Goal: Information Seeking & Learning: Compare options

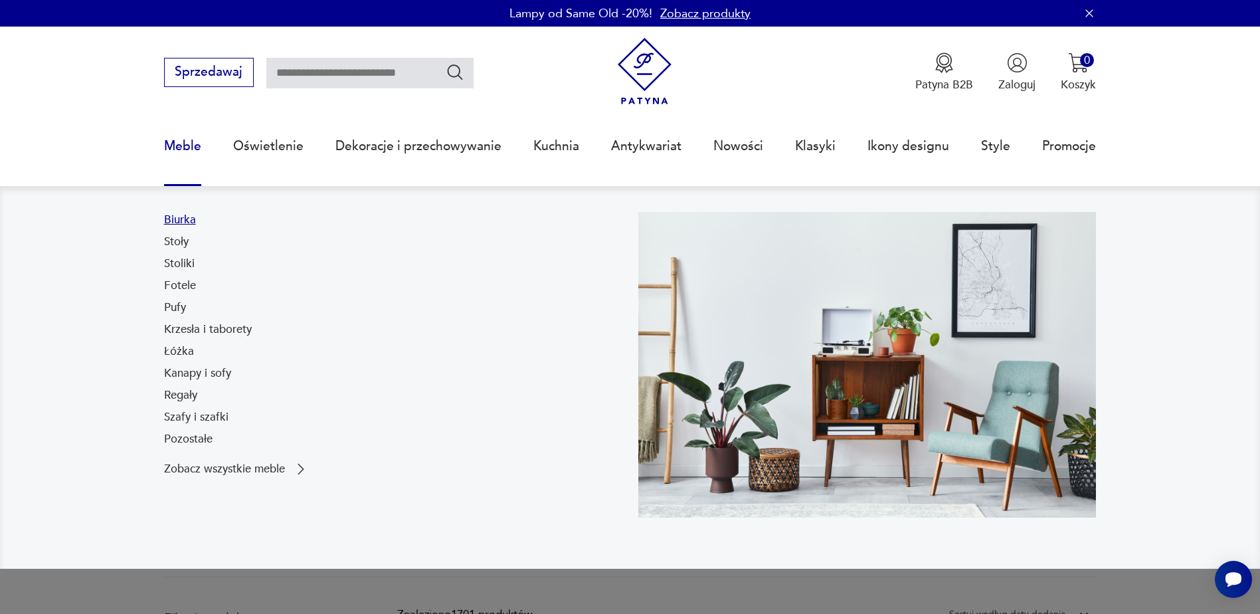
click at [181, 220] on link "Biurka" at bounding box center [180, 220] width 32 height 16
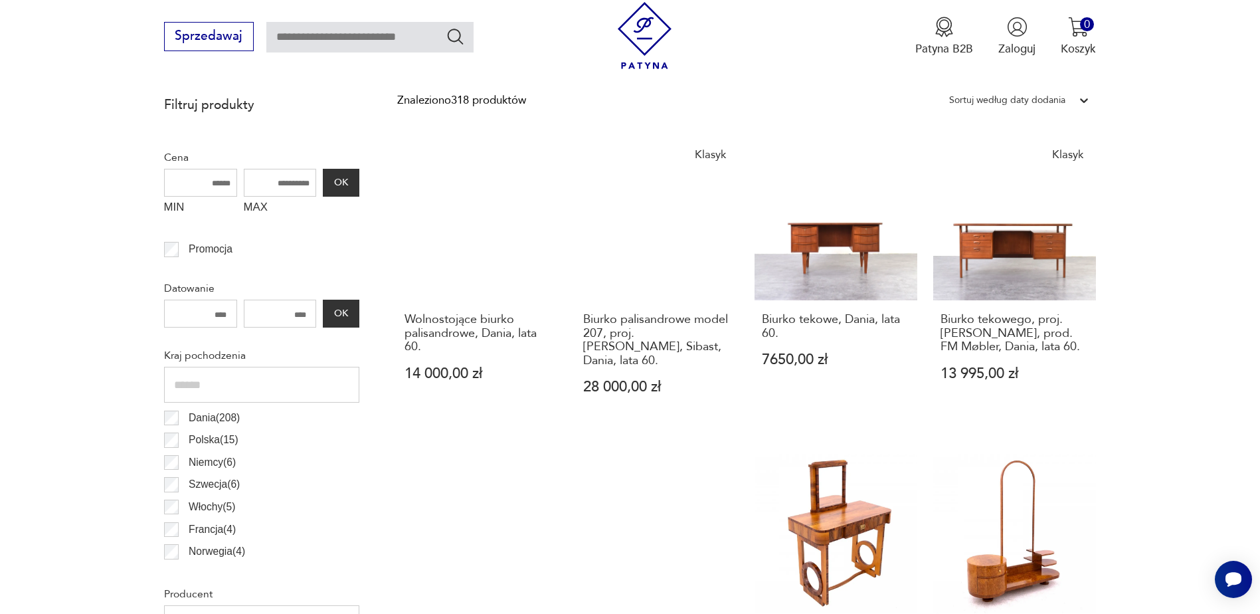
scroll to position [531, 0]
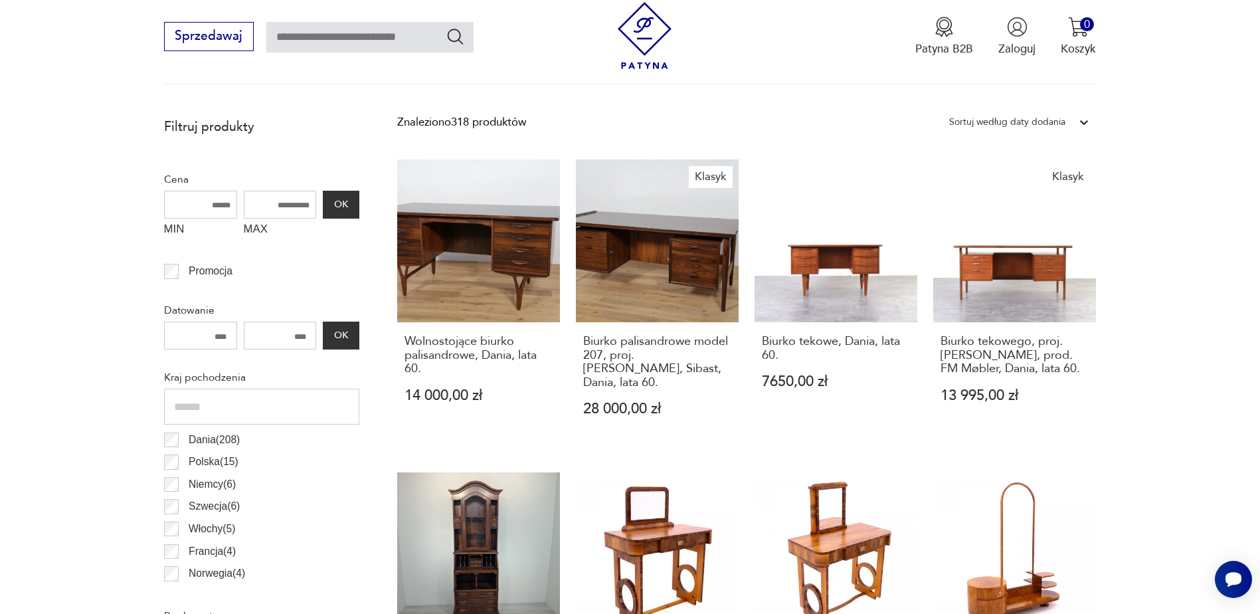
click at [283, 204] on input "MAX" at bounding box center [280, 205] width 73 height 28
type input "****"
click at [334, 207] on button "OK" at bounding box center [341, 205] width 36 height 28
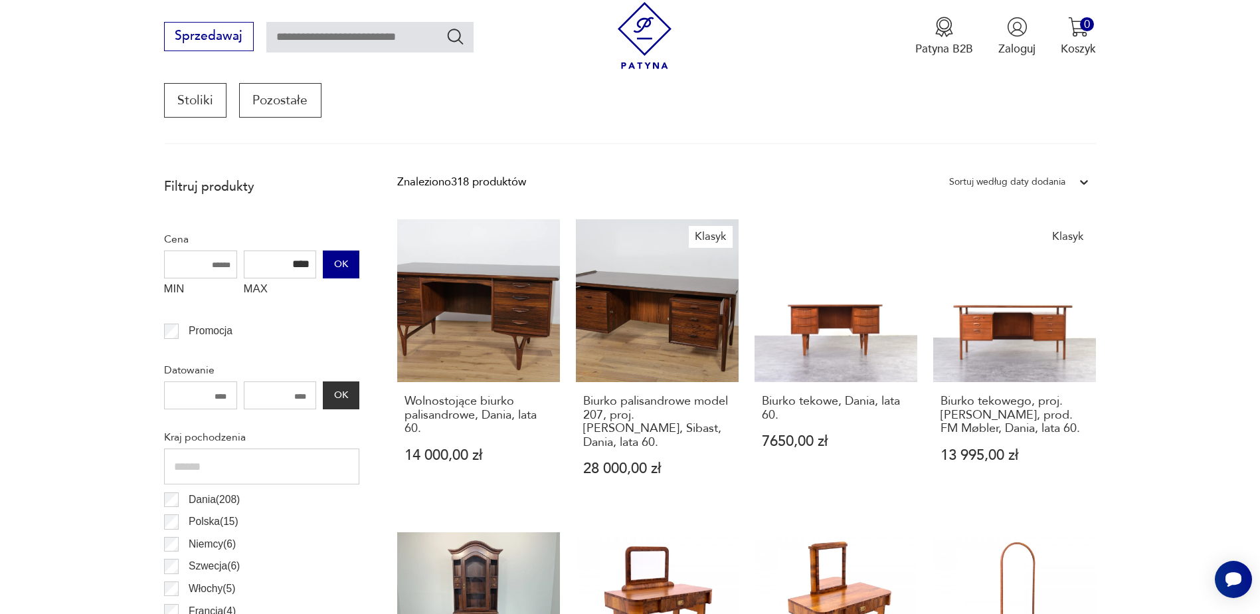
scroll to position [442, 0]
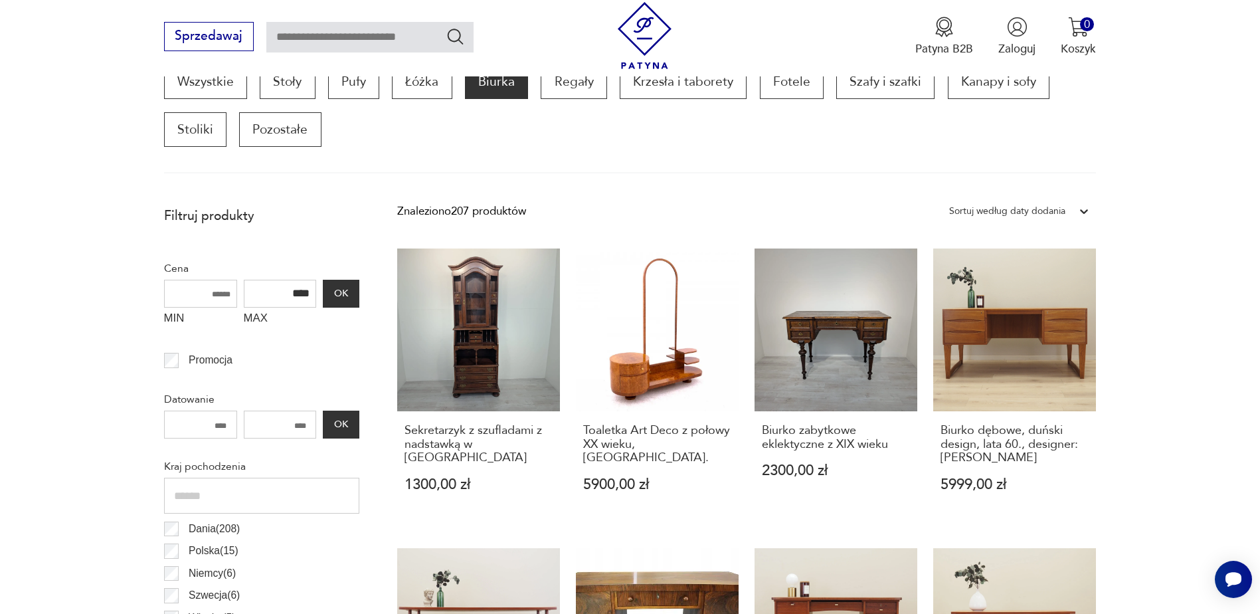
click at [209, 295] on input "MIN" at bounding box center [200, 294] width 73 height 28
type input "****"
click at [352, 287] on button "OK" at bounding box center [341, 294] width 36 height 28
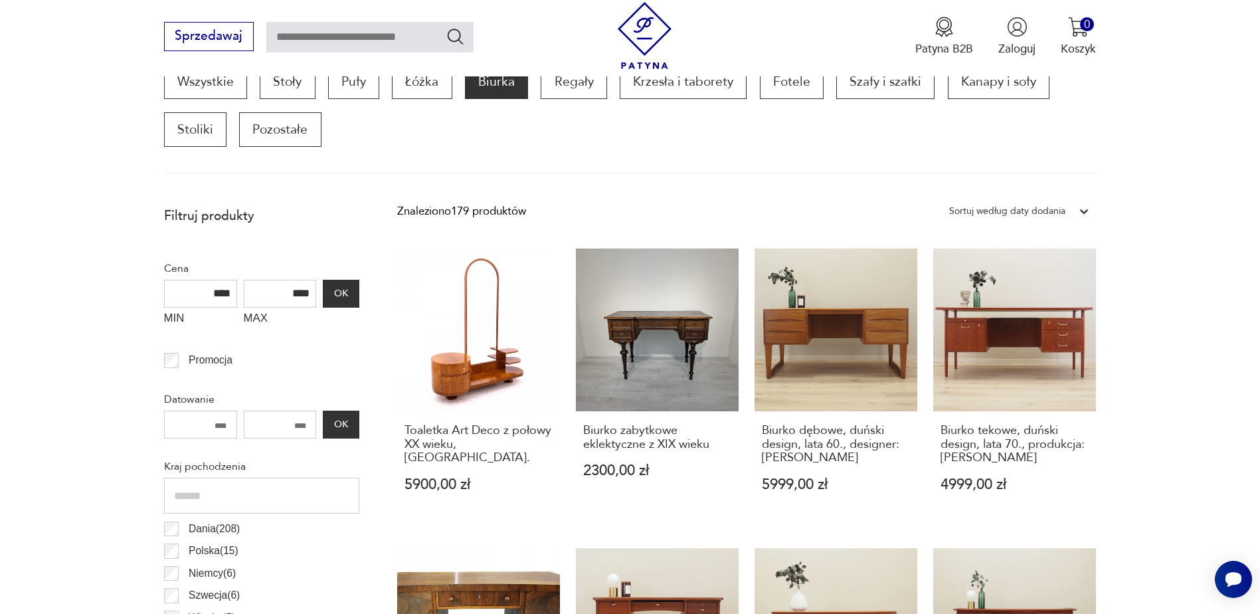
drag, startPoint x: 191, startPoint y: 294, endPoint x: 229, endPoint y: 296, distance: 38.6
click at [229, 296] on input "****" at bounding box center [200, 294] width 73 height 28
drag, startPoint x: 273, startPoint y: 298, endPoint x: 312, endPoint y: 299, distance: 39.2
click at [312, 299] on input "****" at bounding box center [280, 294] width 73 height 28
click at [352, 295] on button "OK" at bounding box center [341, 294] width 36 height 28
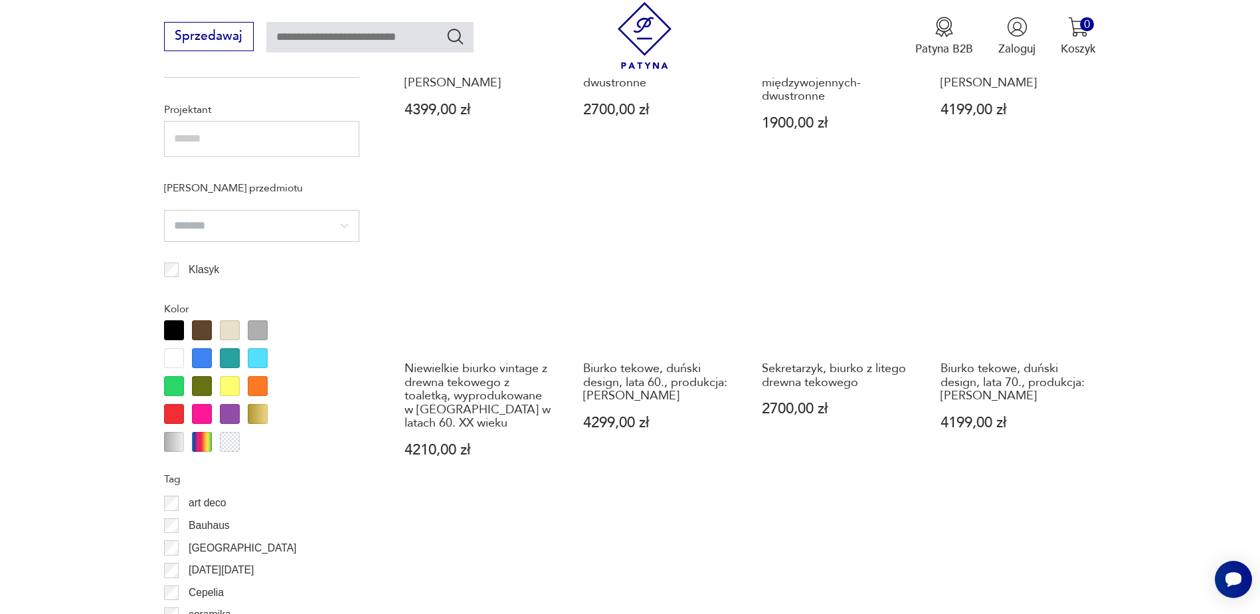
scroll to position [1040, 0]
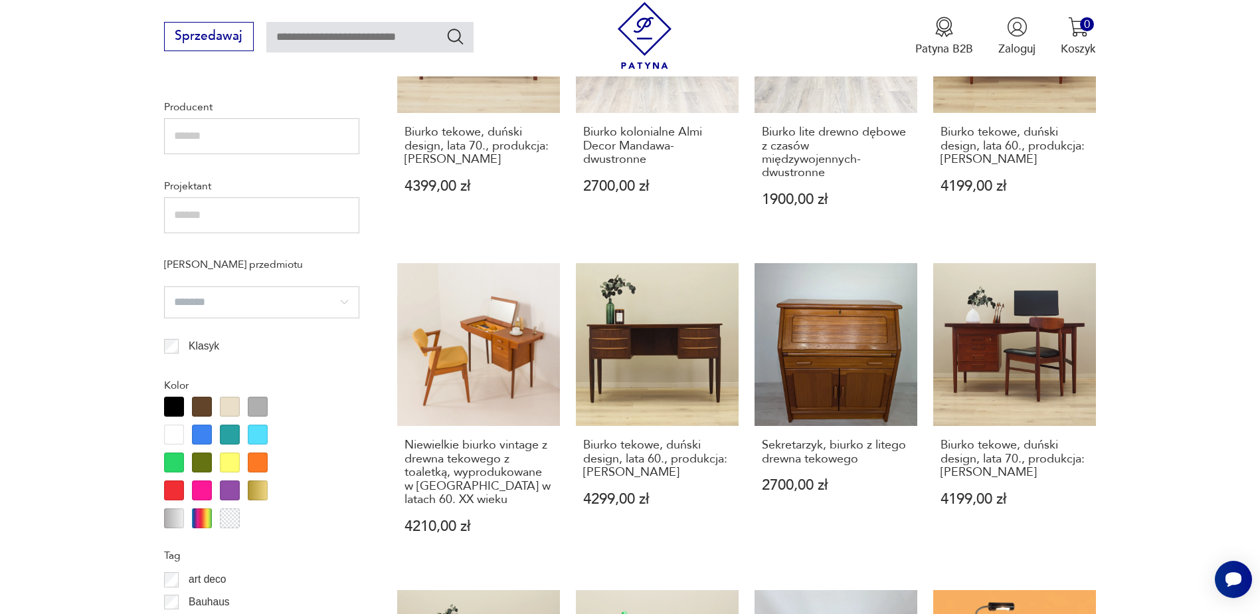
click at [290, 304] on input "search" at bounding box center [261, 302] width 195 height 32
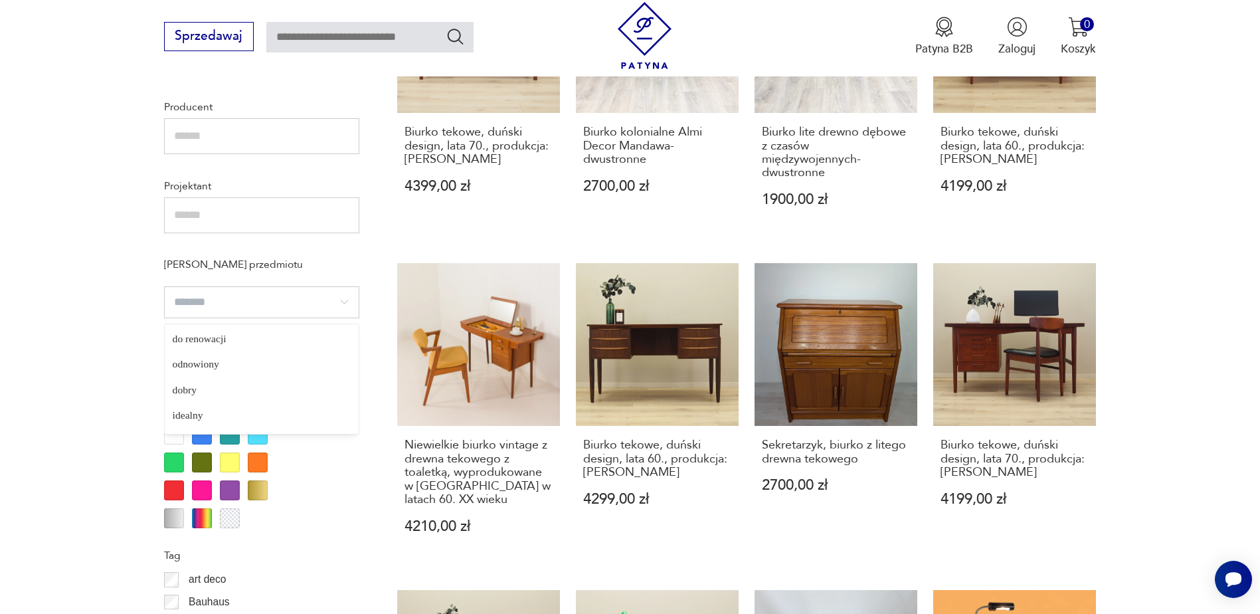
click at [79, 305] on section "Filtruj produkty Cena MIN MAX **** OK Promocja Datowanie OK Kraj pochodzenia Da…" at bounding box center [630, 326] width 1260 height 1449
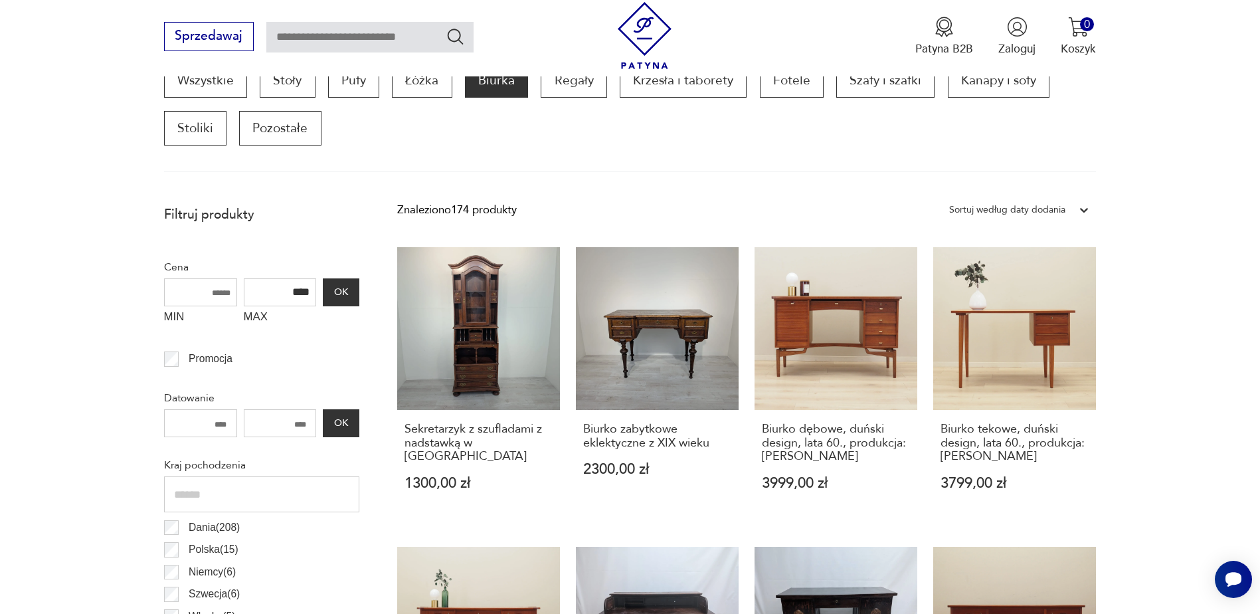
scroll to position [442, 0]
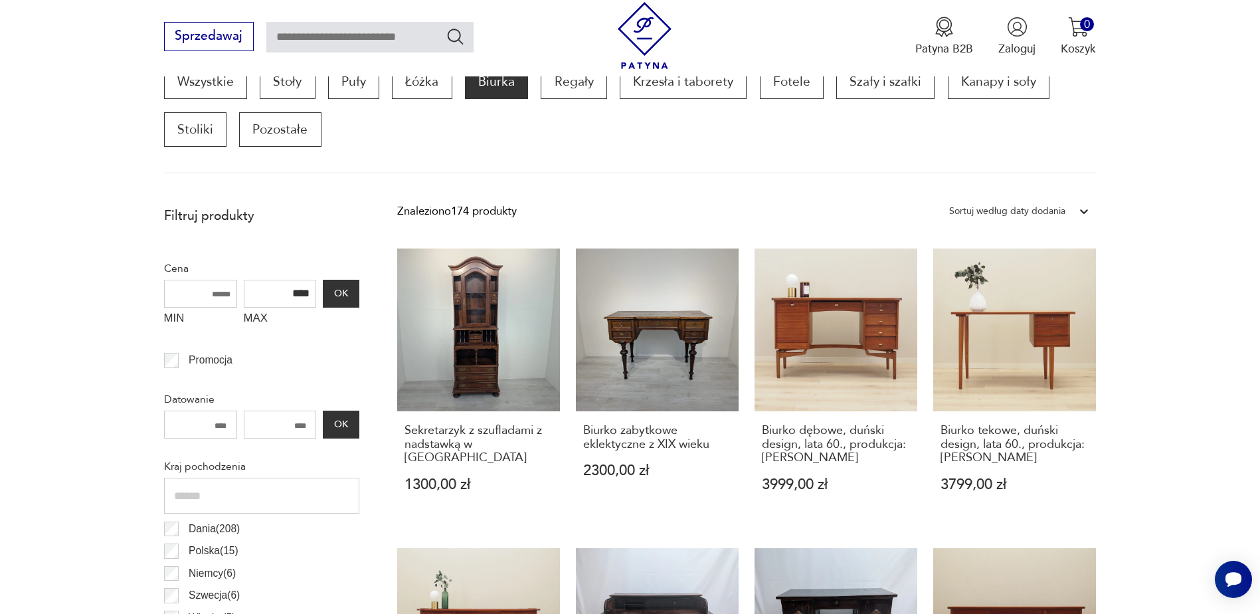
click at [298, 297] on input "****" at bounding box center [280, 294] width 73 height 28
click at [340, 298] on button "OK" at bounding box center [341, 294] width 36 height 28
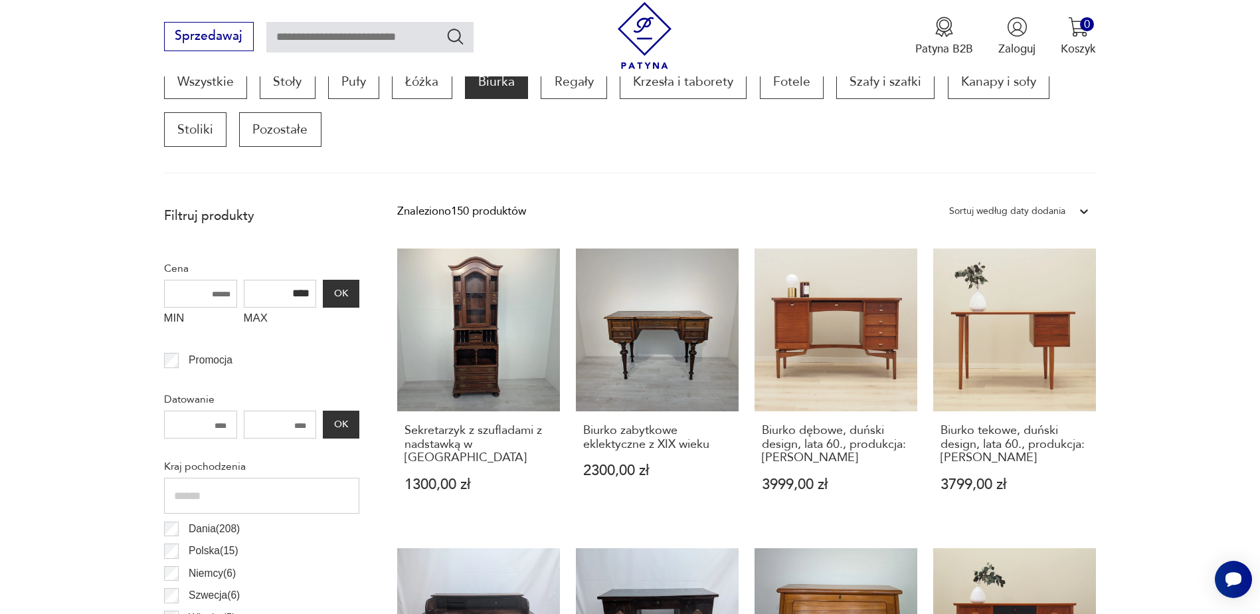
click at [290, 294] on input "****" at bounding box center [280, 294] width 73 height 28
type input "****"
click at [338, 298] on button "OK" at bounding box center [341, 294] width 36 height 28
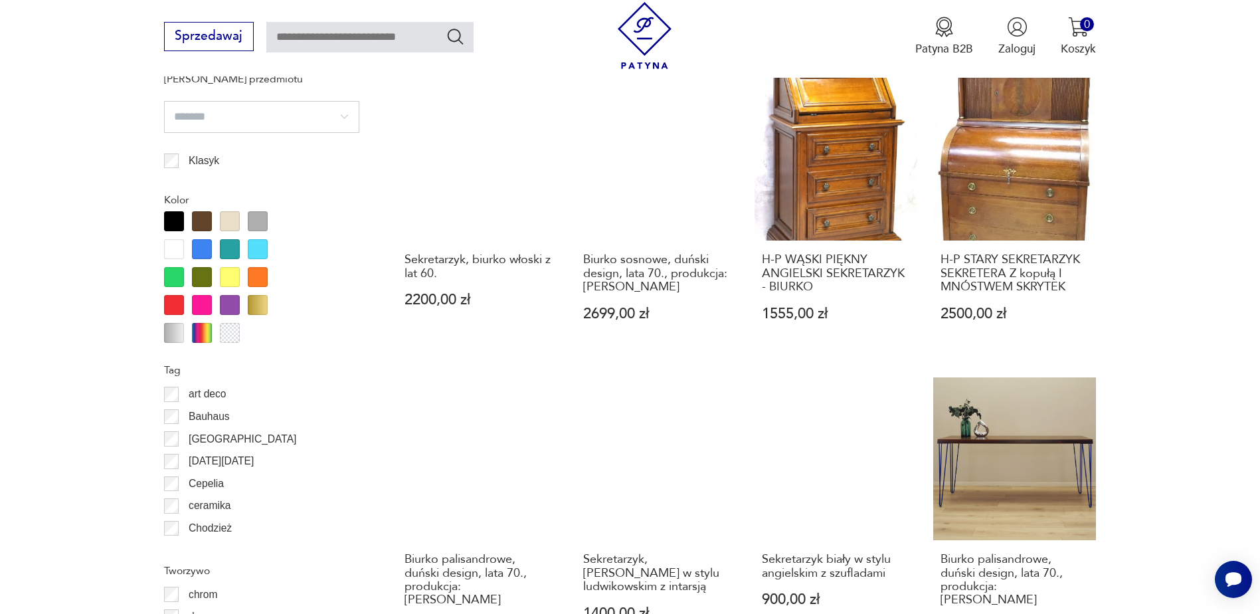
scroll to position [1571, 0]
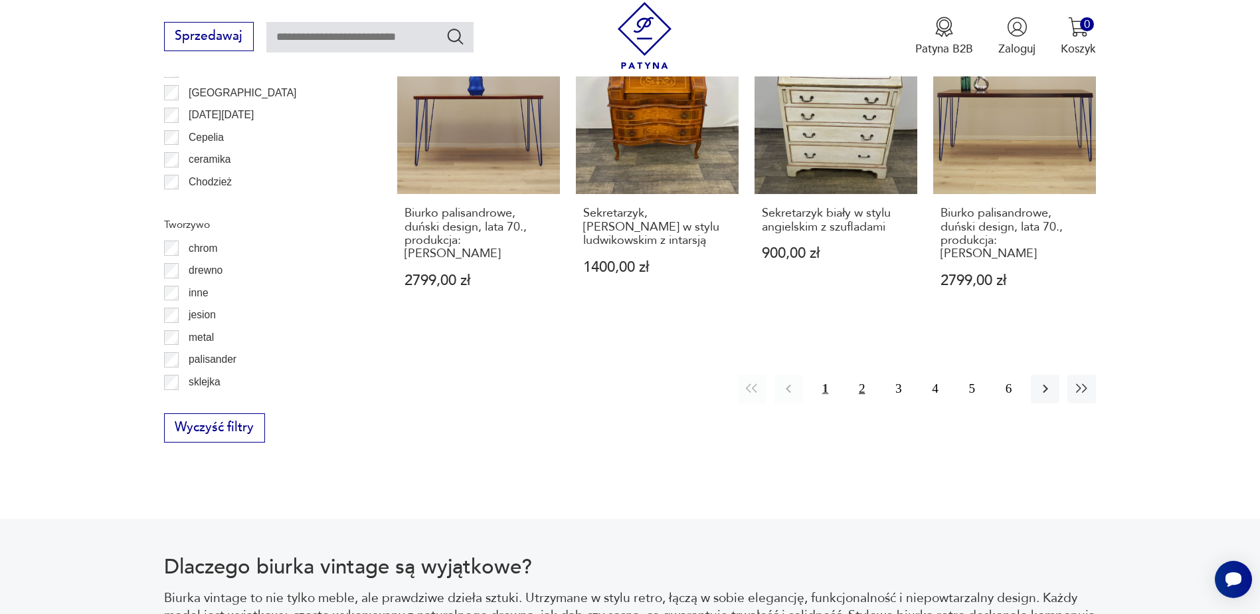
click at [865, 375] on button "2" at bounding box center [861, 389] width 29 height 29
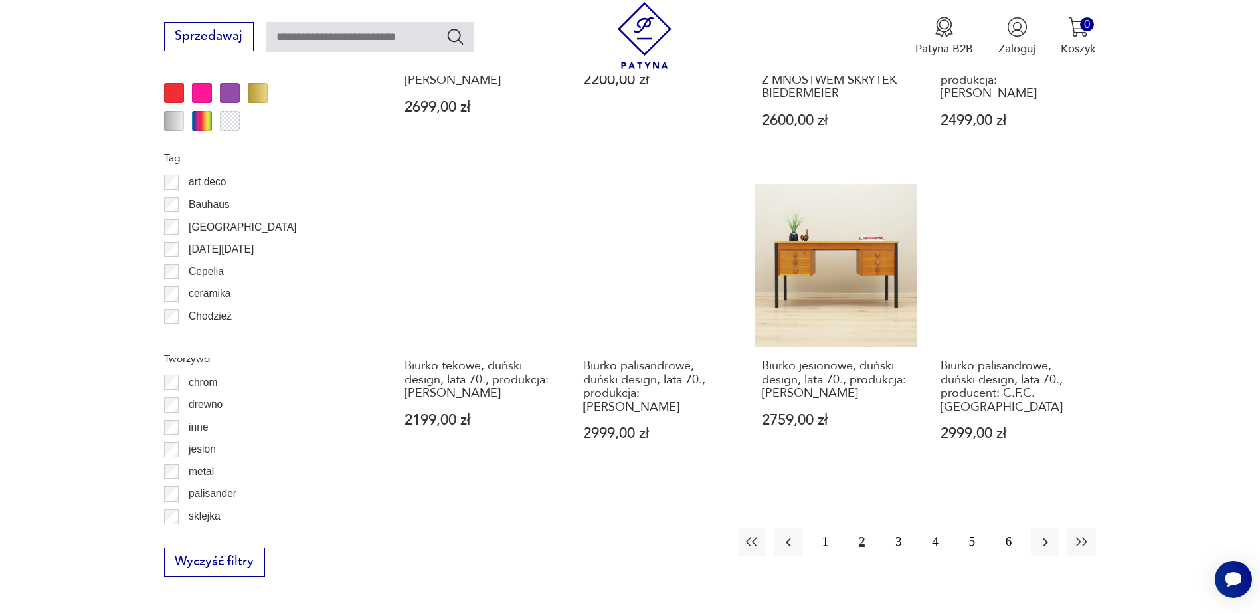
scroll to position [1439, 0]
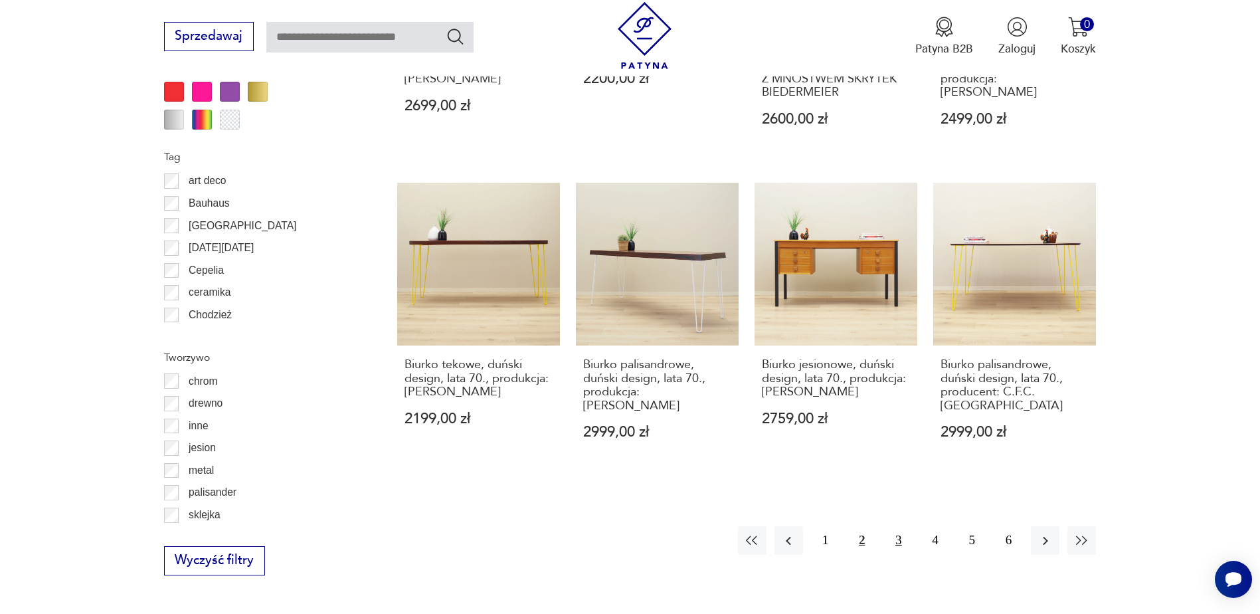
click at [903, 526] on button "3" at bounding box center [898, 540] width 29 height 29
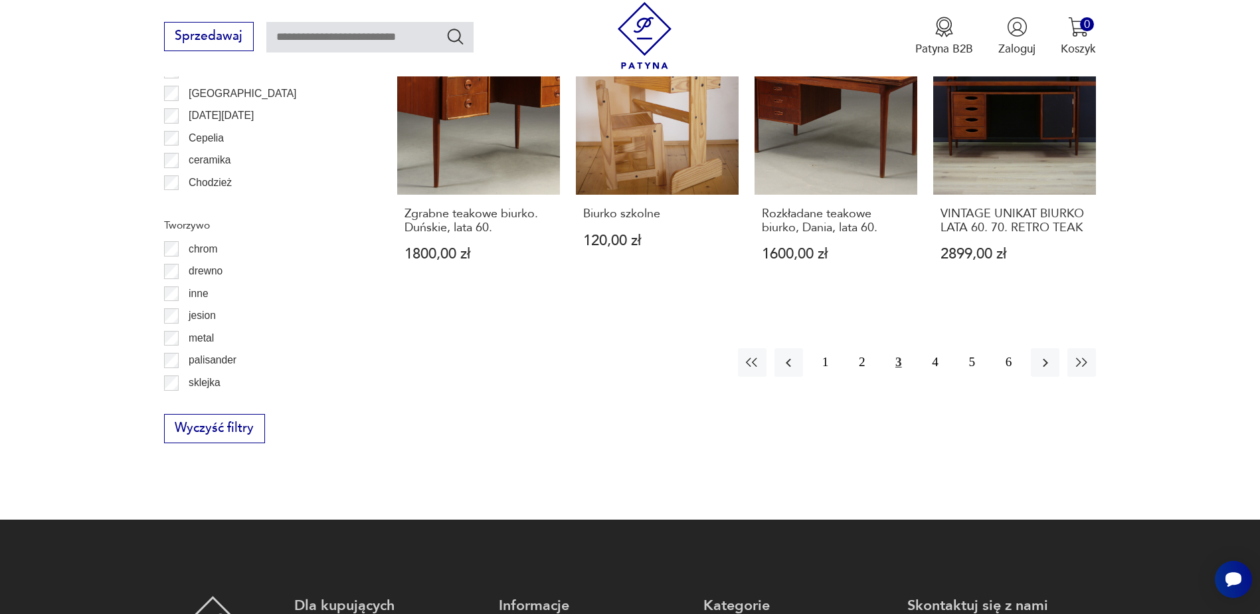
scroll to position [1571, 0]
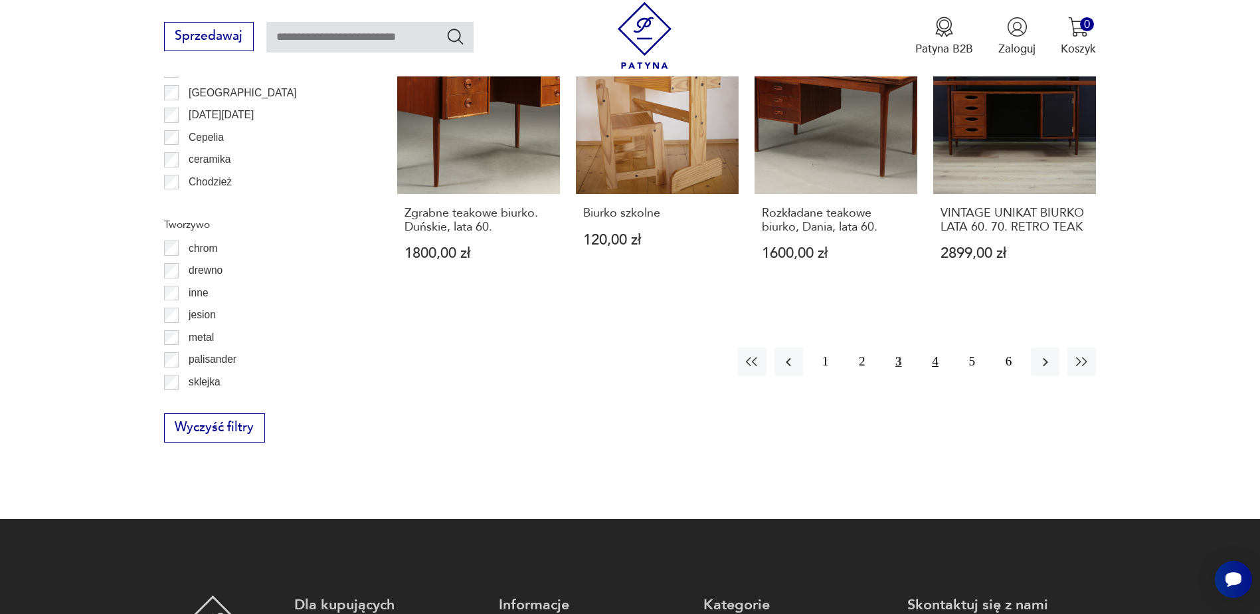
click at [942, 347] on button "4" at bounding box center [934, 361] width 29 height 29
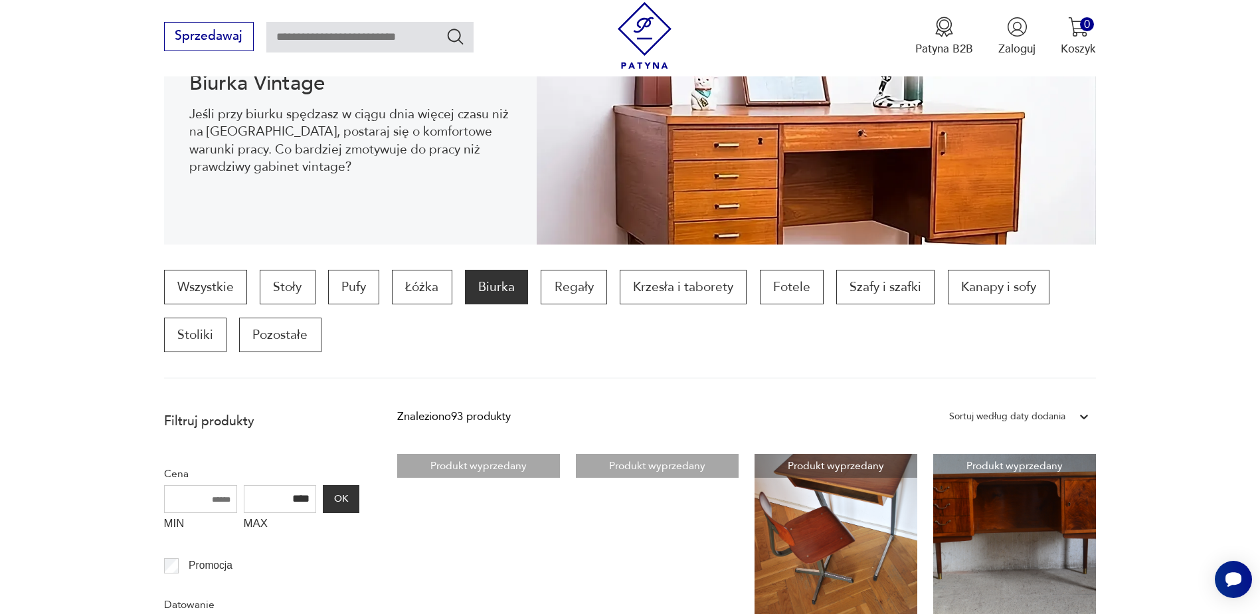
scroll to position [110, 0]
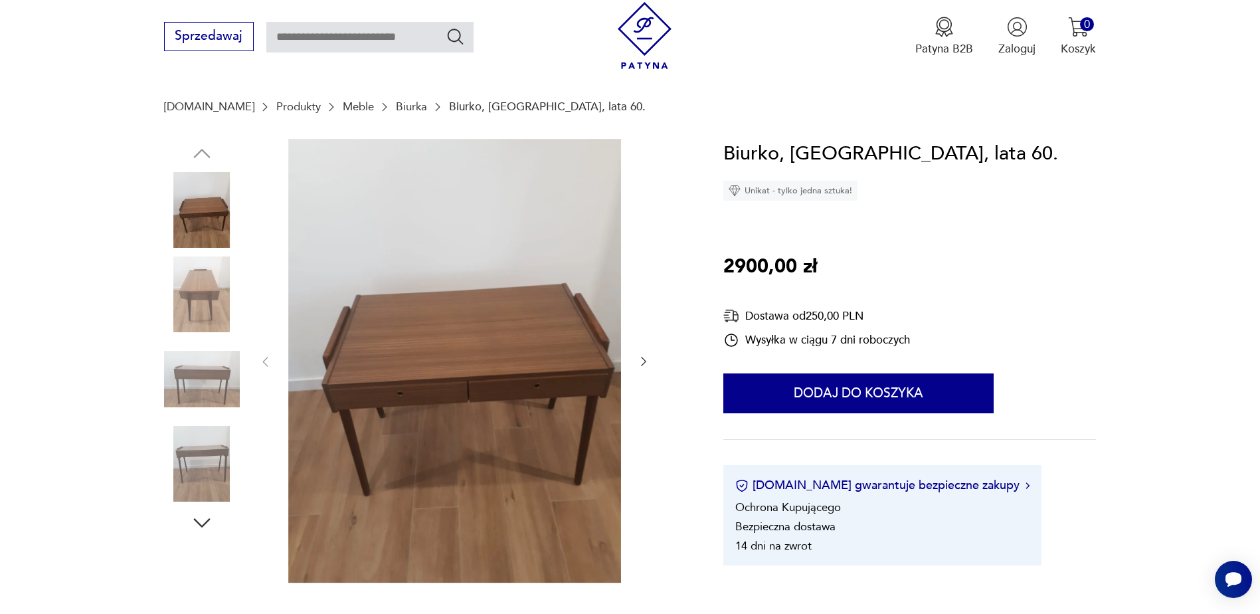
scroll to position [133, 0]
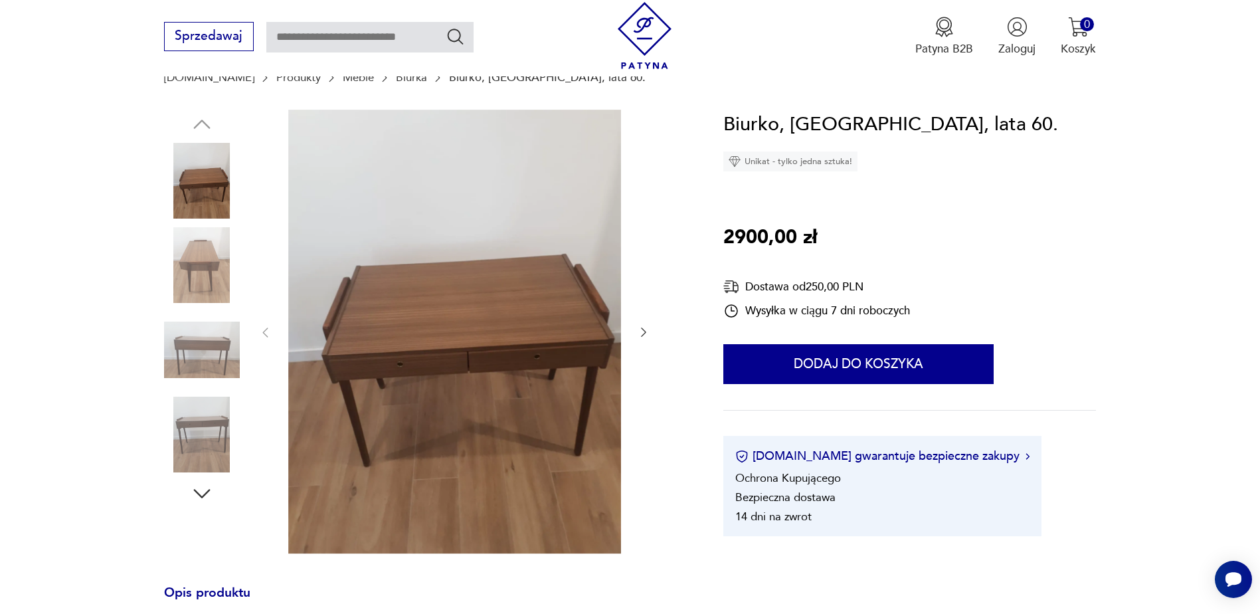
click at [642, 335] on icon "button" at bounding box center [643, 331] width 13 height 13
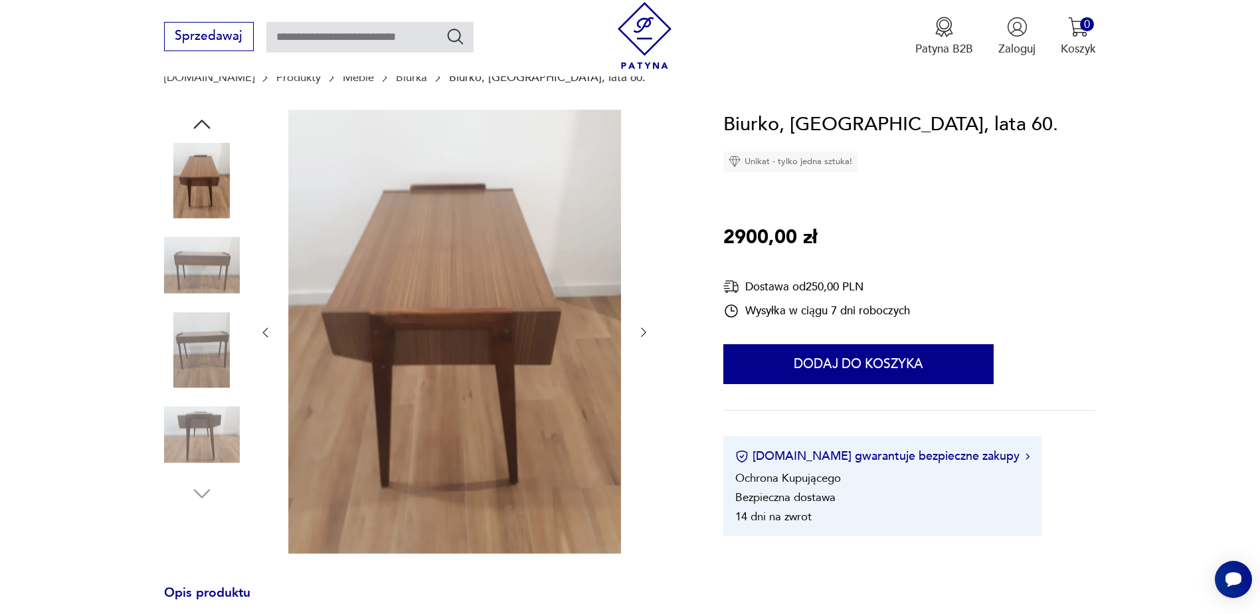
click at [642, 335] on icon "button" at bounding box center [643, 331] width 13 height 13
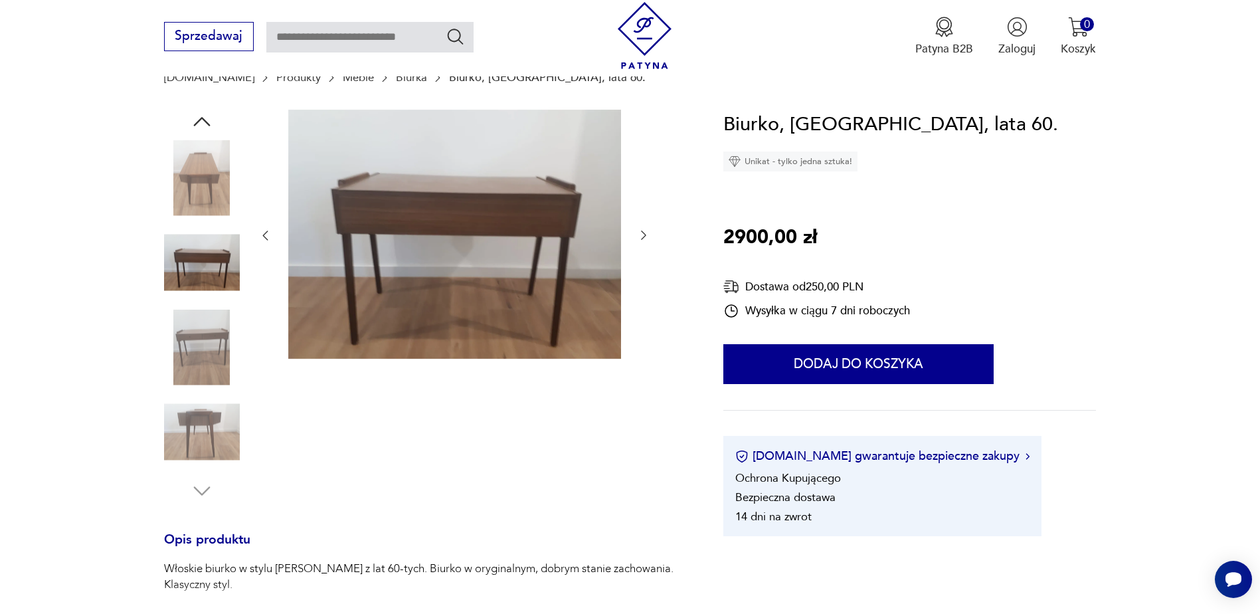
click at [642, 236] on icon "button" at bounding box center [643, 234] width 13 height 13
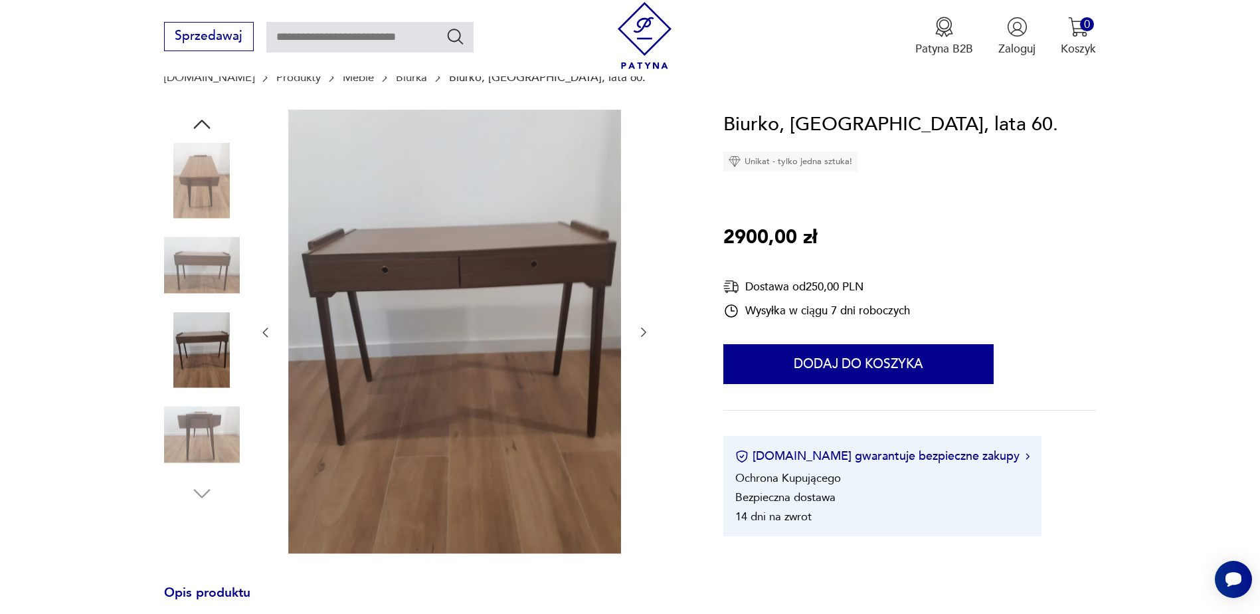
click at [640, 333] on icon "button" at bounding box center [643, 331] width 13 height 13
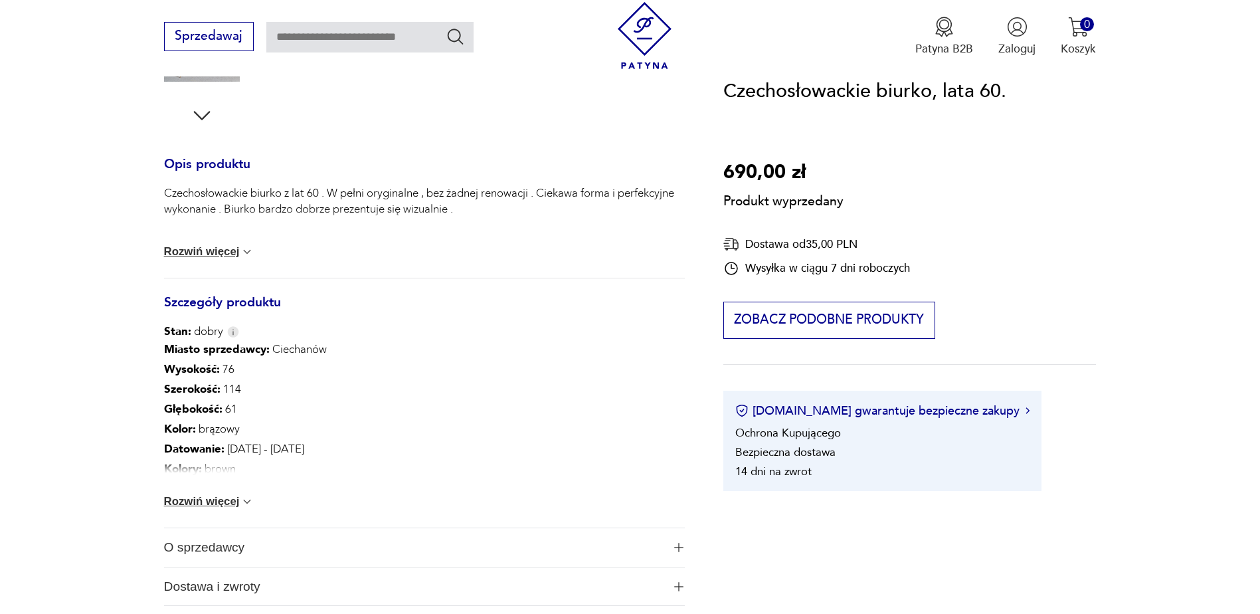
scroll to position [531, 0]
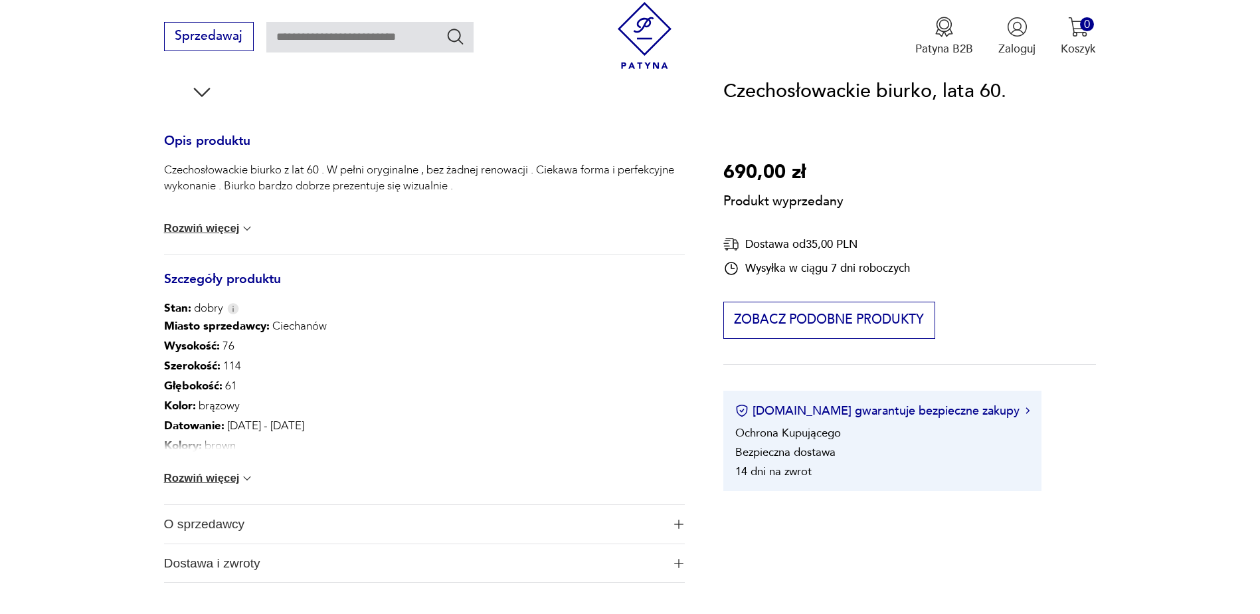
click at [246, 228] on img at bounding box center [246, 228] width 13 height 13
click at [246, 228] on div "Czechosłowackie biurko z lat 60 . W pełni oryginalne , bez żadnej renowacji . C…" at bounding box center [424, 208] width 521 height 92
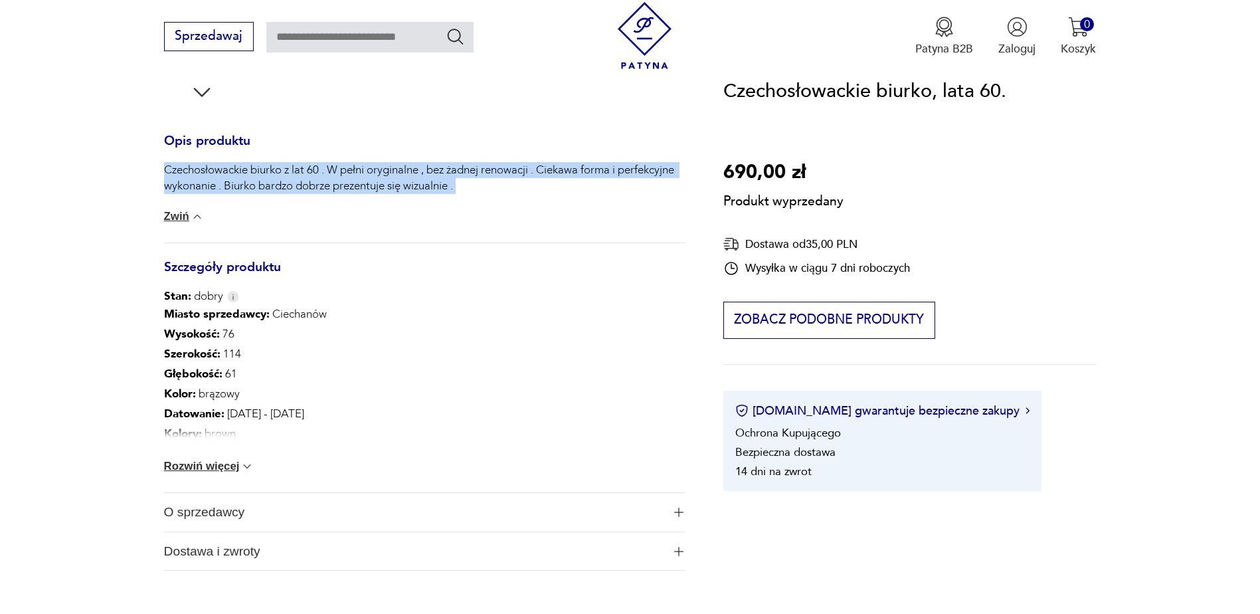
click at [487, 209] on div "Czechosłowackie biurko z lat 60 . W pełni oryginalne , bez żadnej renowacji . C…" at bounding box center [424, 202] width 521 height 80
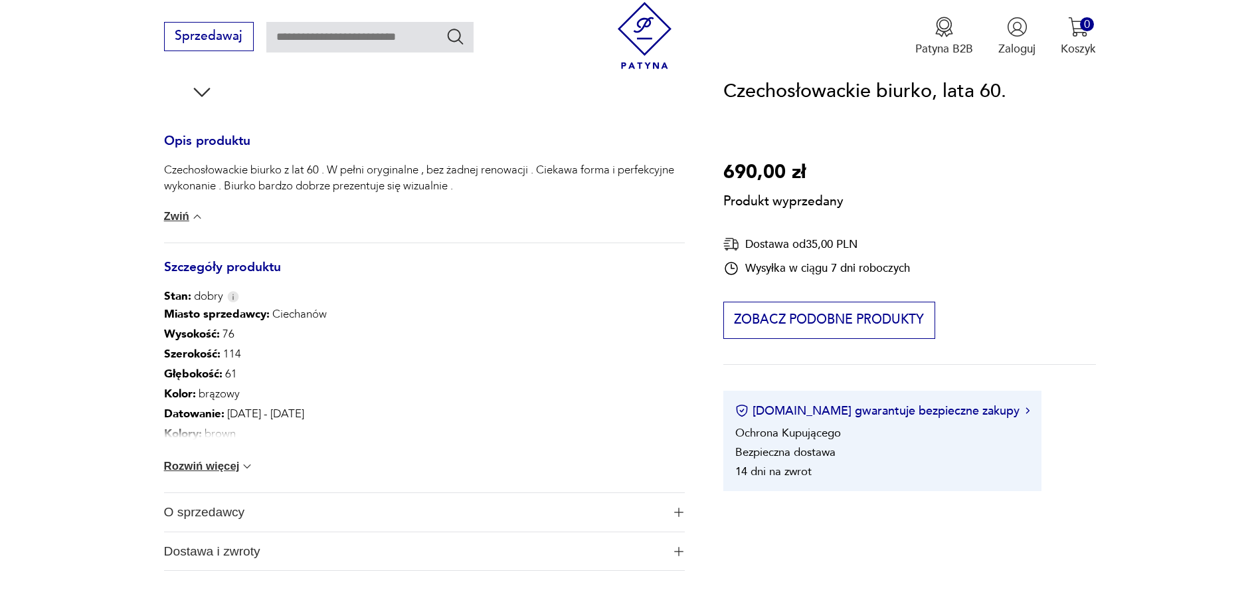
click at [487, 209] on div "Czechosłowackie biurko z lat 60 . W pełni oryginalne , bez żadnej renowacji . C…" at bounding box center [424, 202] width 521 height 80
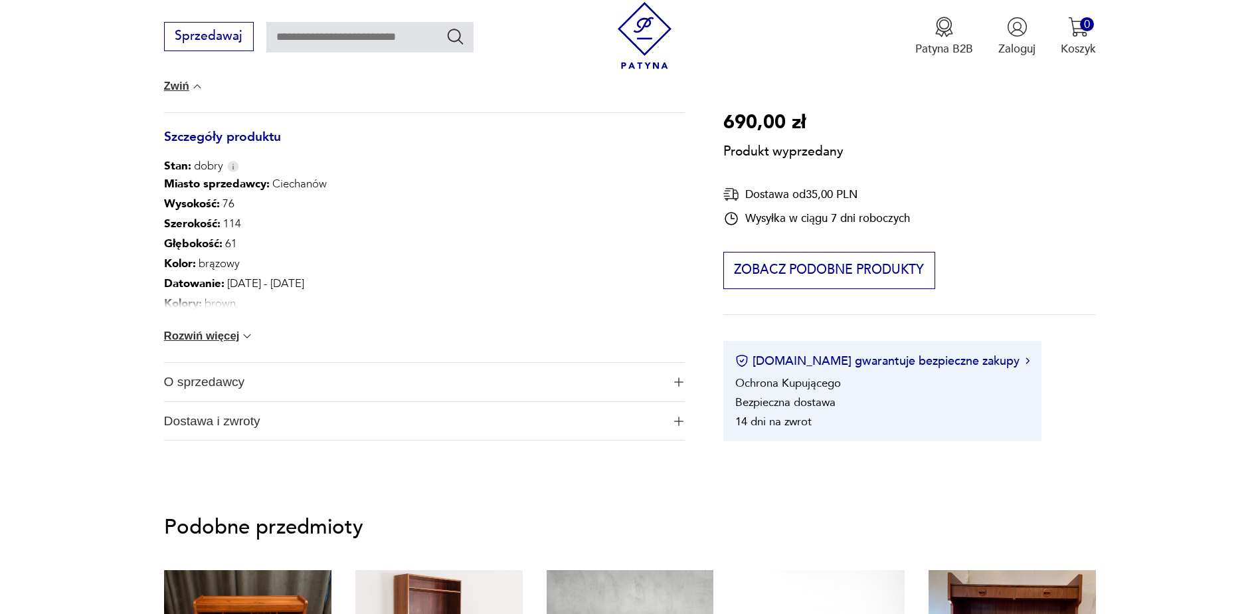
scroll to position [664, 0]
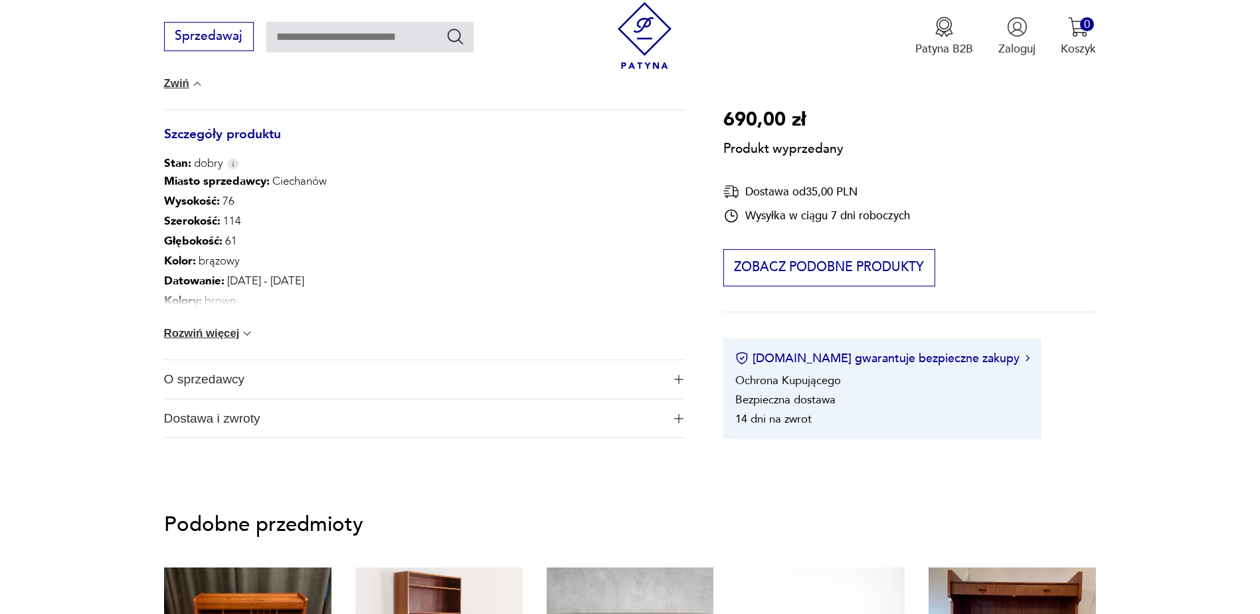
click at [307, 375] on span "O sprzedawcy" at bounding box center [413, 379] width 499 height 39
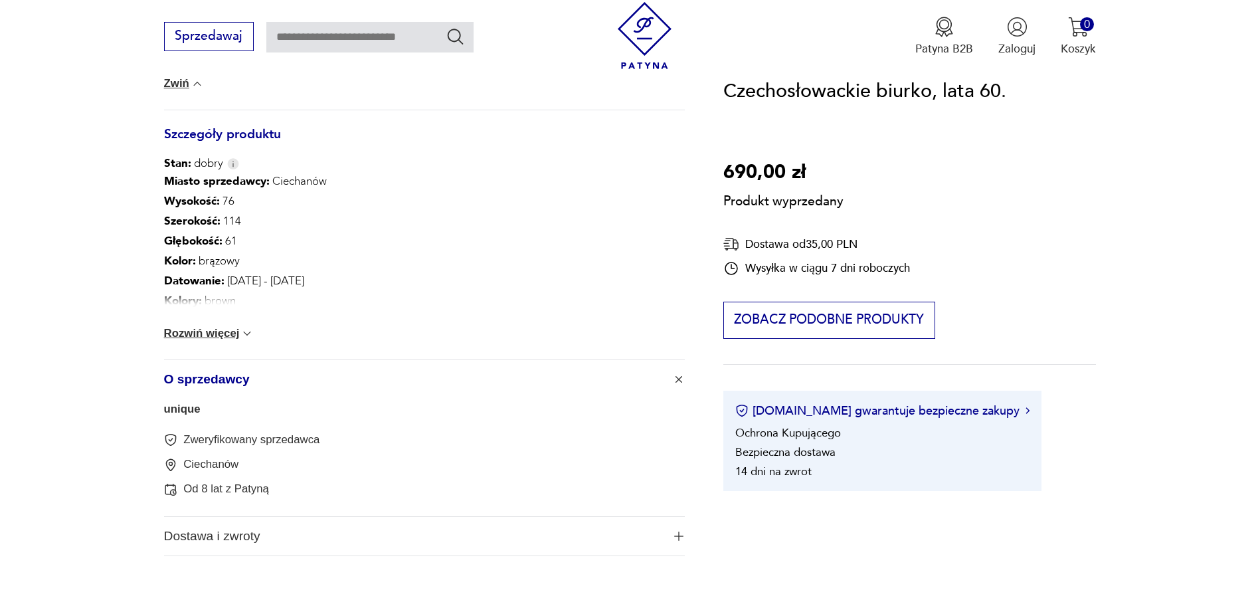
click at [307, 375] on span "O sprzedawcy" at bounding box center [413, 379] width 499 height 39
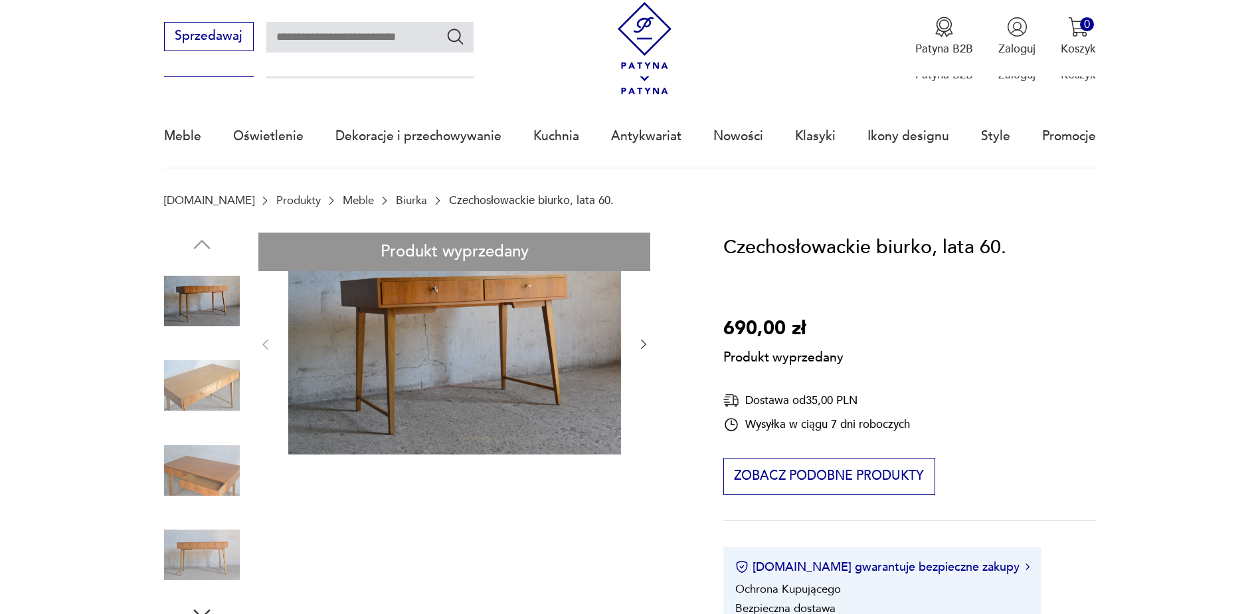
scroll to position [0, 0]
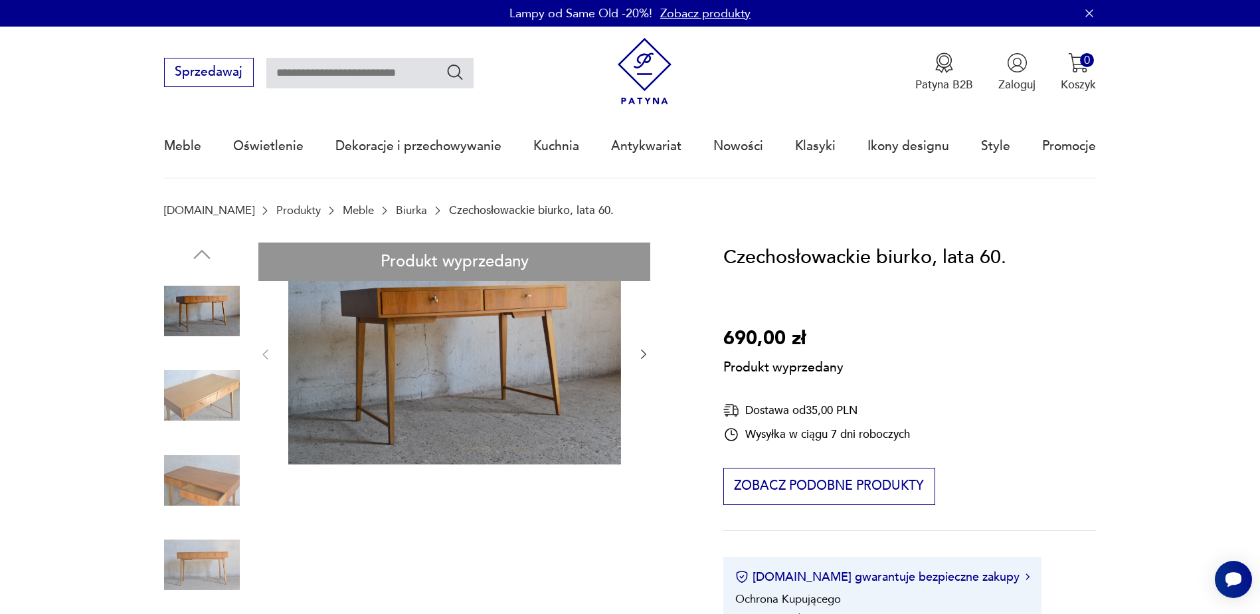
drag, startPoint x: 1015, startPoint y: 258, endPoint x: 723, endPoint y: 266, distance: 291.6
click at [723, 266] on div "Czechosłowackie biurko, lata 60. 690,00 zł Produkt wyprzedany Dostawa od 35,00 …" at bounding box center [909, 449] width 373 height 414
copy h1 "Czechosłowackie biurko, lata 60."
